Goal: Transaction & Acquisition: Purchase product/service

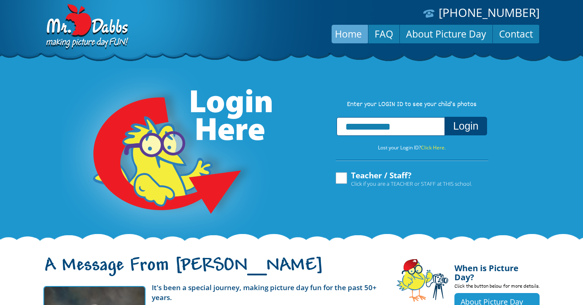
type input "**********"
click at [444, 117] on button "Login" at bounding box center [465, 126] width 43 height 19
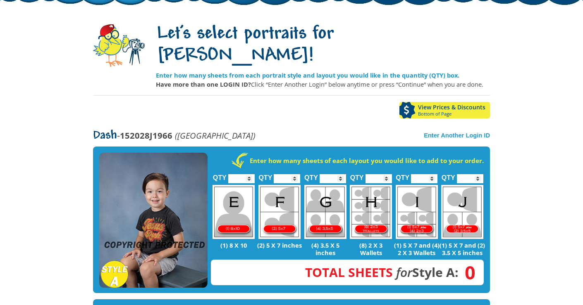
scroll to position [57, 0]
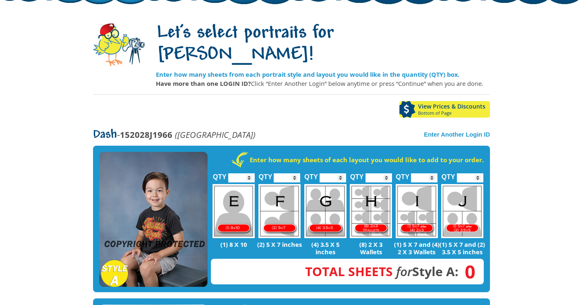
click at [404, 206] on img at bounding box center [416, 211] width 42 height 54
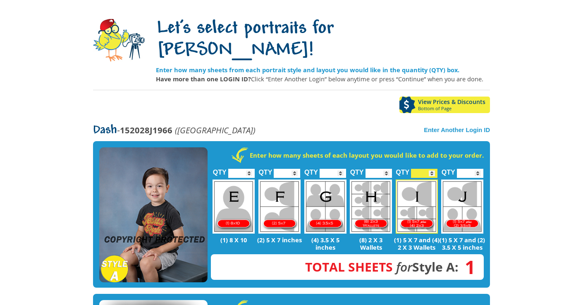
scroll to position [63, 0]
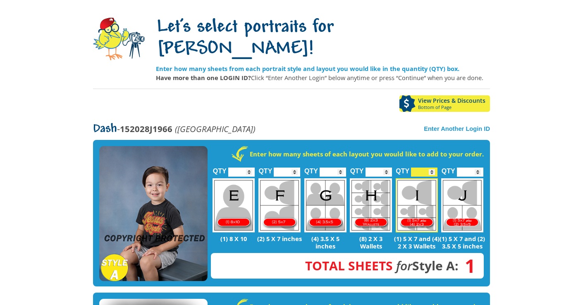
type input "*"
click at [432, 168] on input "*" at bounding box center [424, 172] width 26 height 9
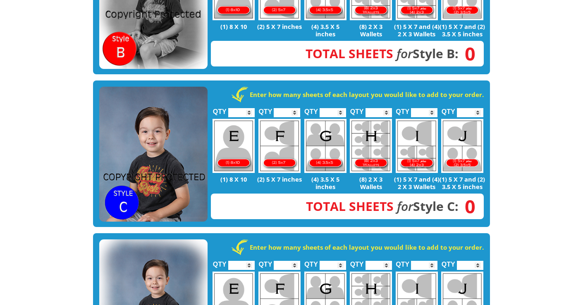
scroll to position [427, 0]
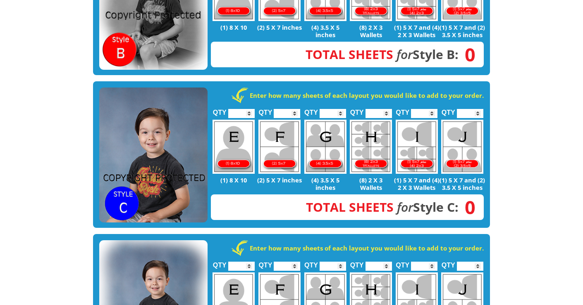
click at [432, 109] on input "*" at bounding box center [424, 113] width 26 height 9
type input "*"
click at [431, 109] on input "*" at bounding box center [424, 113] width 26 height 9
type input "*"
click at [386, 109] on input "*" at bounding box center [378, 113] width 26 height 9
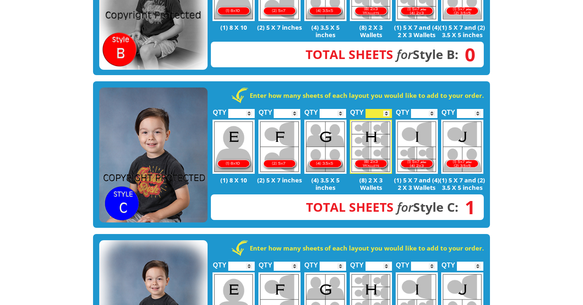
click at [477, 109] on input "*" at bounding box center [470, 113] width 26 height 9
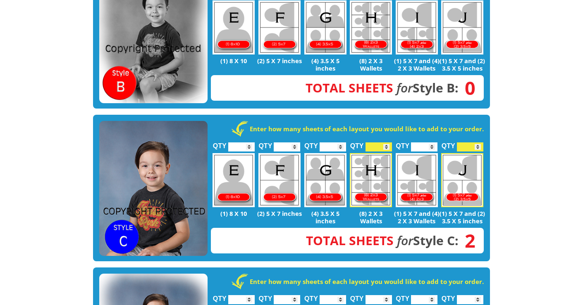
scroll to position [403, 0]
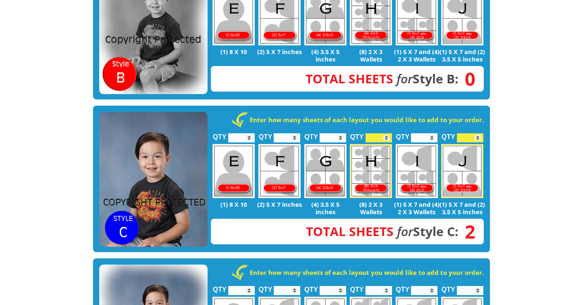
type input "*"
click at [476, 133] on input "*" at bounding box center [470, 137] width 26 height 9
type input "*"
click at [431, 133] on input "*" at bounding box center [424, 137] width 26 height 9
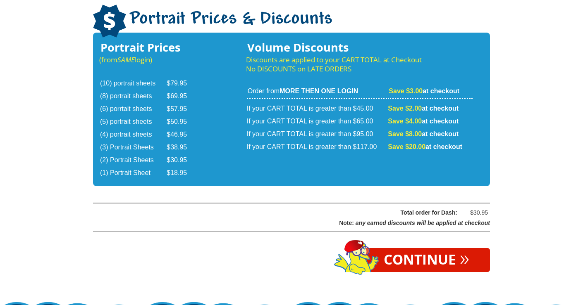
scroll to position [1365, 0]
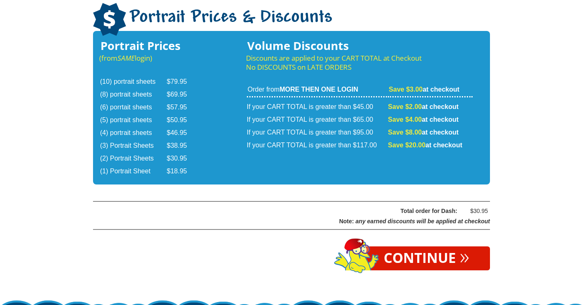
click at [411, 247] on link "Continue »" at bounding box center [426, 259] width 127 height 24
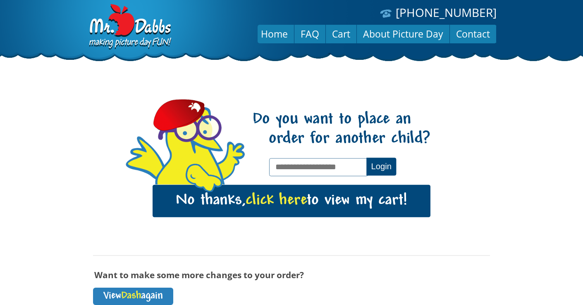
click at [279, 198] on span "click here" at bounding box center [275, 201] width 61 height 17
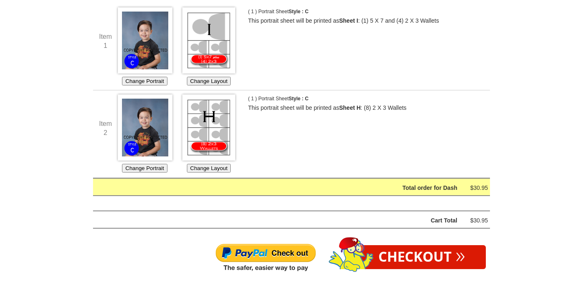
scroll to position [192, 0]
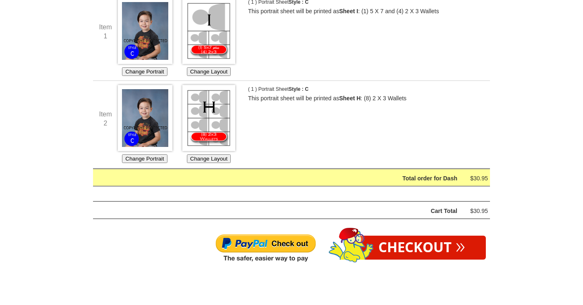
click at [286, 245] on img at bounding box center [265, 249] width 101 height 30
